Goal: Task Accomplishment & Management: Use online tool/utility

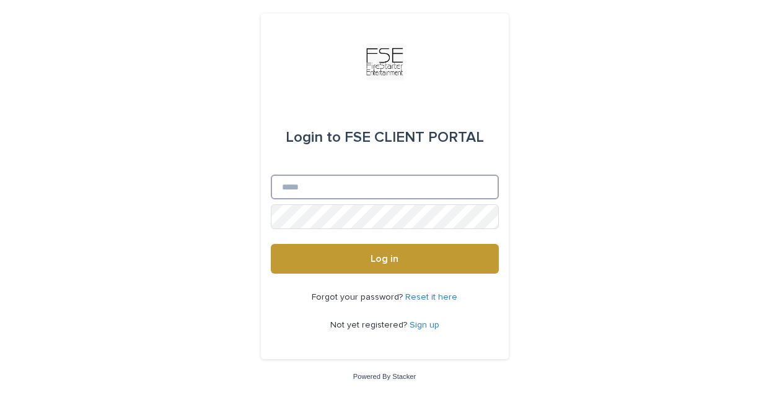
click at [334, 190] on input "Email" at bounding box center [385, 187] width 228 height 25
type input "**********"
click at [271, 244] on button "Log in" at bounding box center [385, 259] width 228 height 30
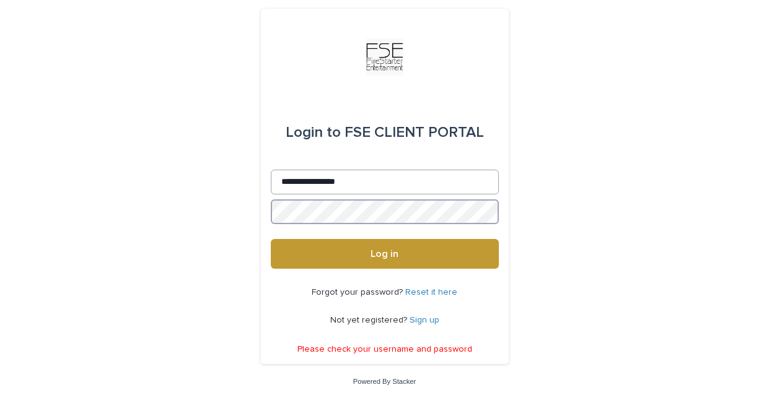
click at [271, 239] on button "Log in" at bounding box center [385, 254] width 228 height 30
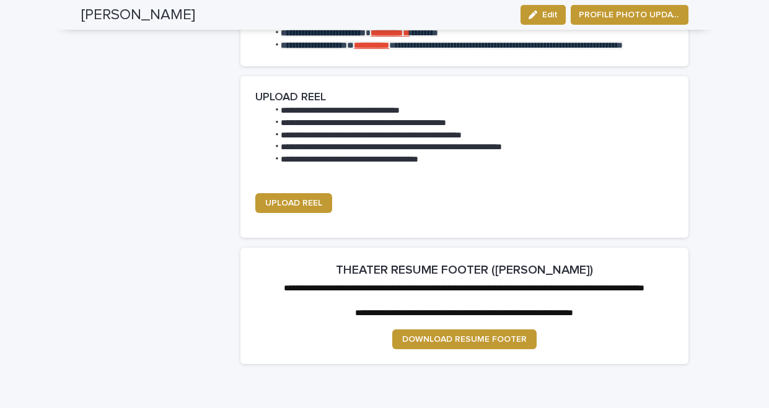
scroll to position [1764, 0]
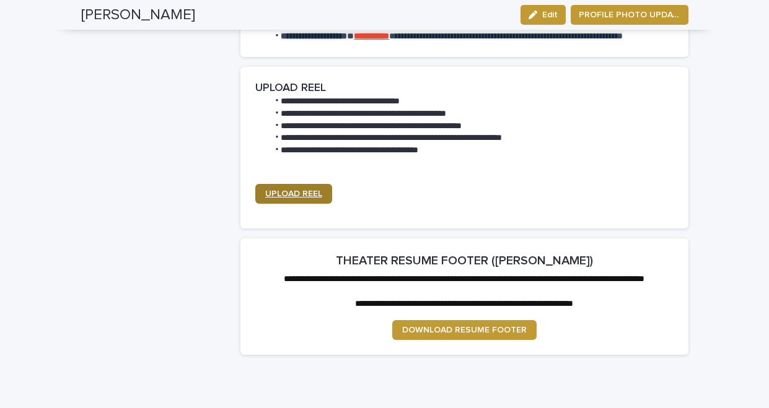
click at [314, 198] on span "UPLOAD REEL" at bounding box center [293, 194] width 57 height 9
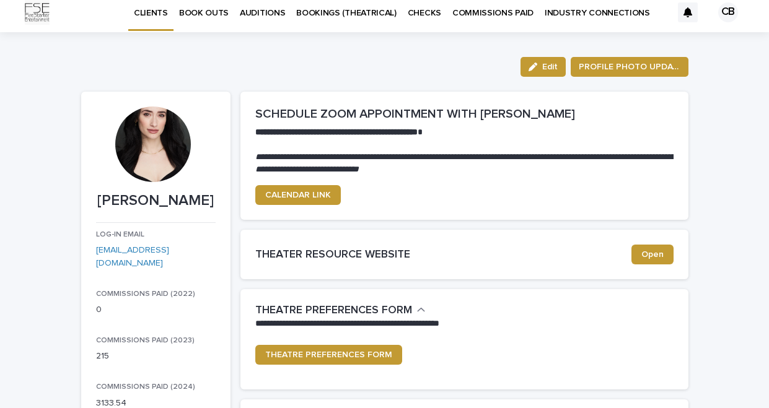
scroll to position [8, 0]
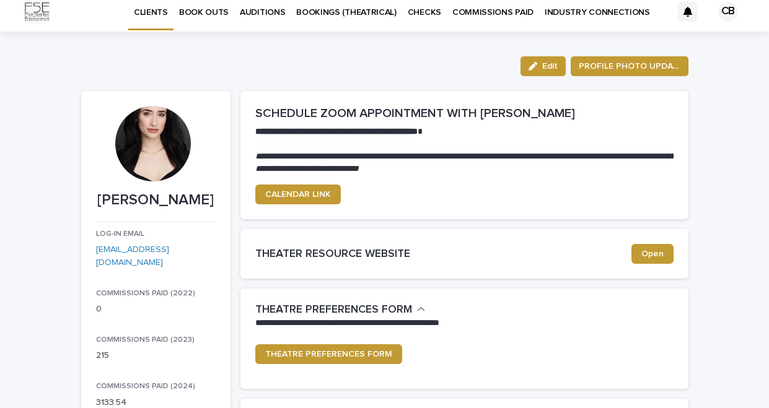
click at [468, 9] on p "COMMISSIONS PAID" at bounding box center [492, 5] width 81 height 26
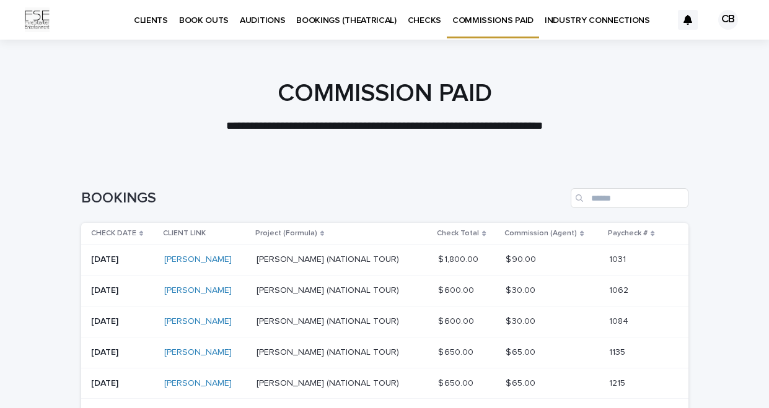
click at [180, 23] on p "BOOK OUTS" at bounding box center [204, 13] width 50 height 26
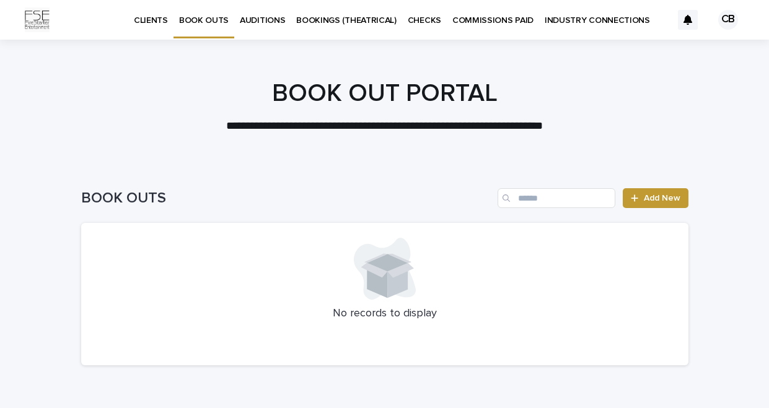
click at [264, 24] on p "AUDITIONS" at bounding box center [262, 13] width 45 height 26
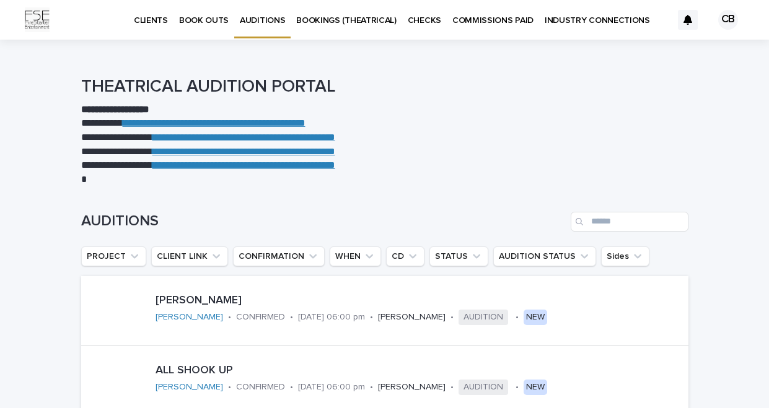
click at [332, 21] on p "BOOKINGS (THEATRICAL)" at bounding box center [346, 13] width 100 height 26
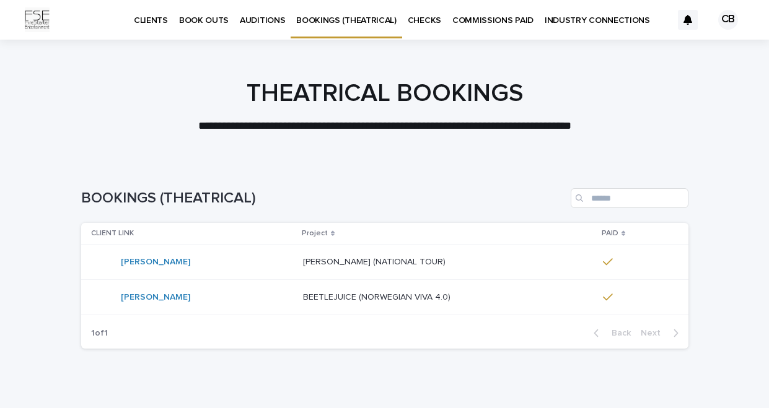
click at [164, 19] on p "CLIENTS" at bounding box center [151, 13] width 34 height 26
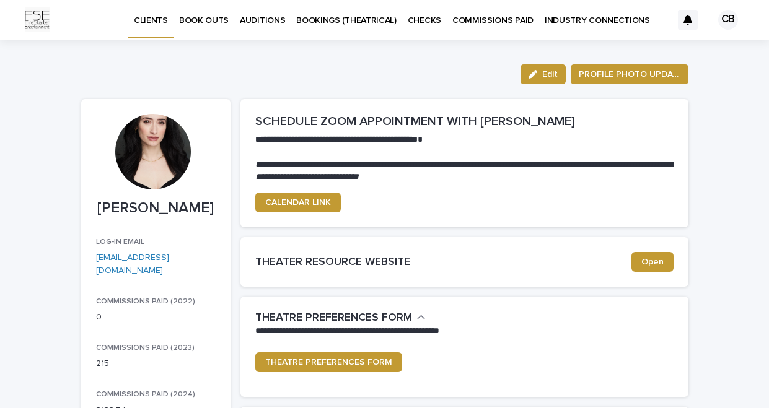
click at [547, 23] on p "INDUSTRY CONNECTIONS" at bounding box center [597, 13] width 105 height 26
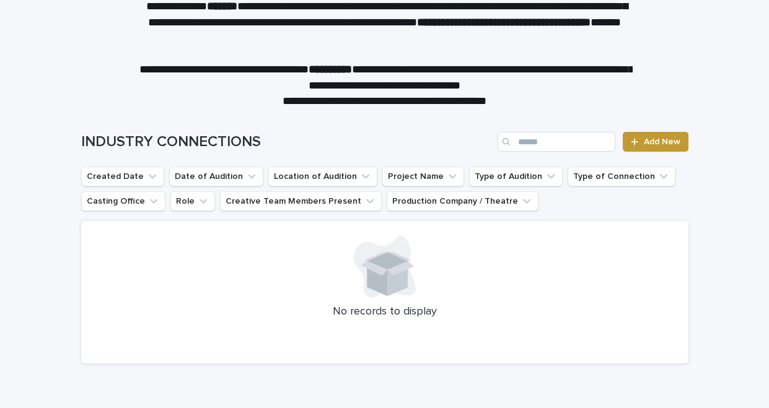
scroll to position [64, 0]
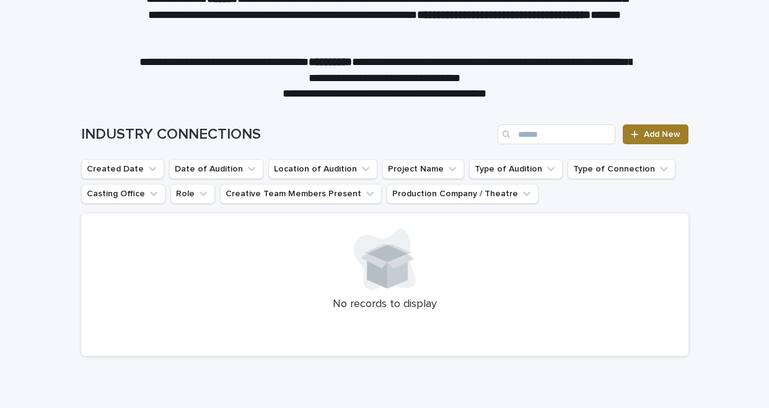
click at [658, 130] on span "Add New" at bounding box center [662, 134] width 37 height 9
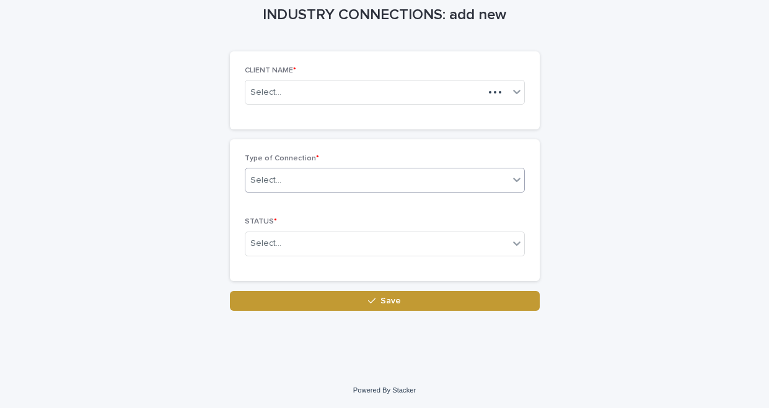
scroll to position [59, 0]
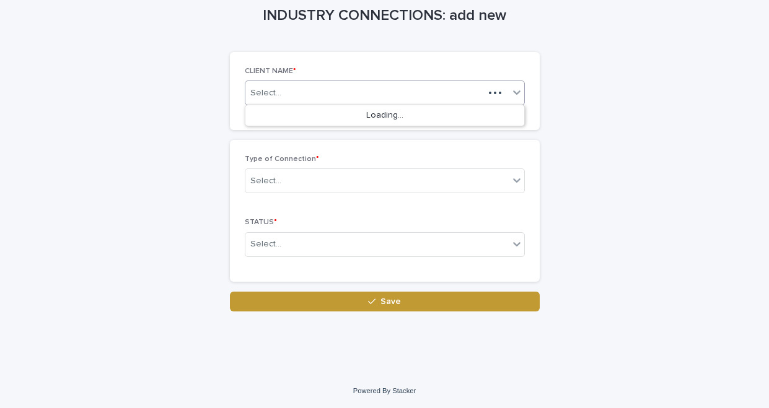
click at [333, 89] on div "Select..." at bounding box center [364, 93] width 239 height 20
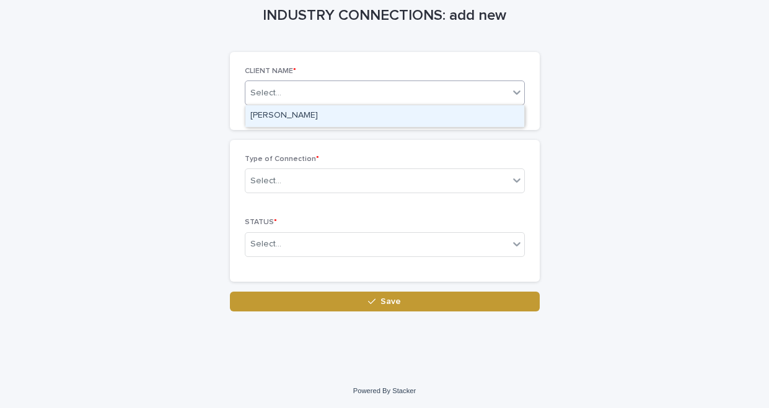
click at [311, 114] on div "[PERSON_NAME]" at bounding box center [384, 116] width 279 height 22
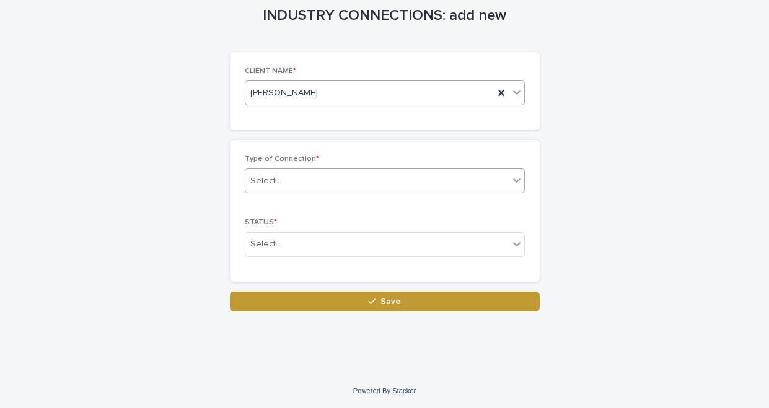
click at [303, 183] on div "Select..." at bounding box center [376, 181] width 263 height 20
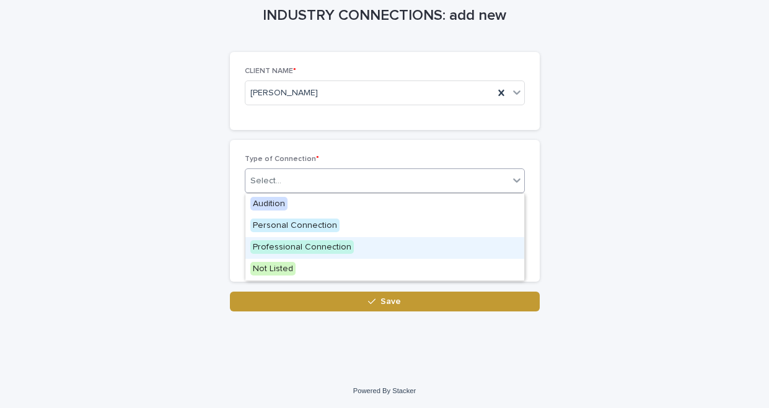
click at [304, 241] on span "Professional Connection" at bounding box center [301, 247] width 103 height 14
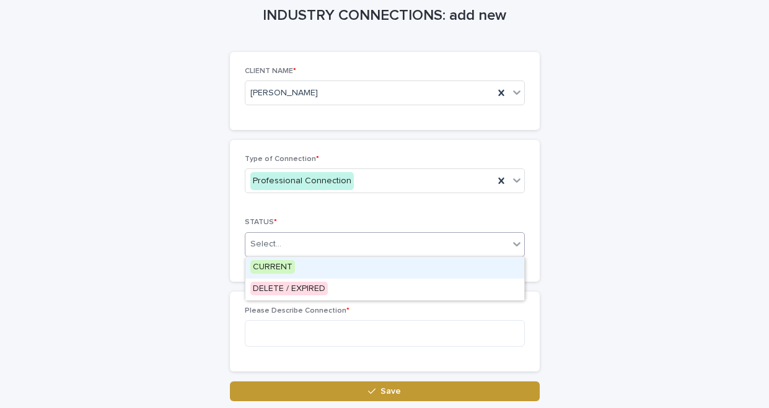
click at [284, 244] on div "Select..." at bounding box center [376, 244] width 263 height 20
click at [279, 273] on span "CURRENT" at bounding box center [272, 267] width 45 height 14
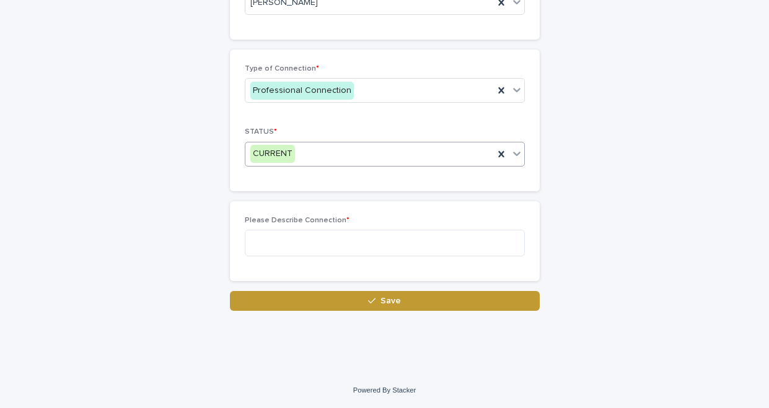
scroll to position [149, 0]
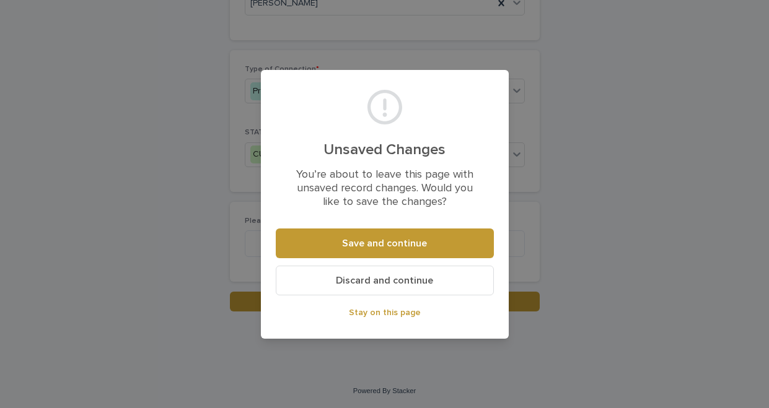
click at [420, 284] on span "Discard and continue" at bounding box center [384, 281] width 97 height 10
